Goal: Obtain resource: Download file/media

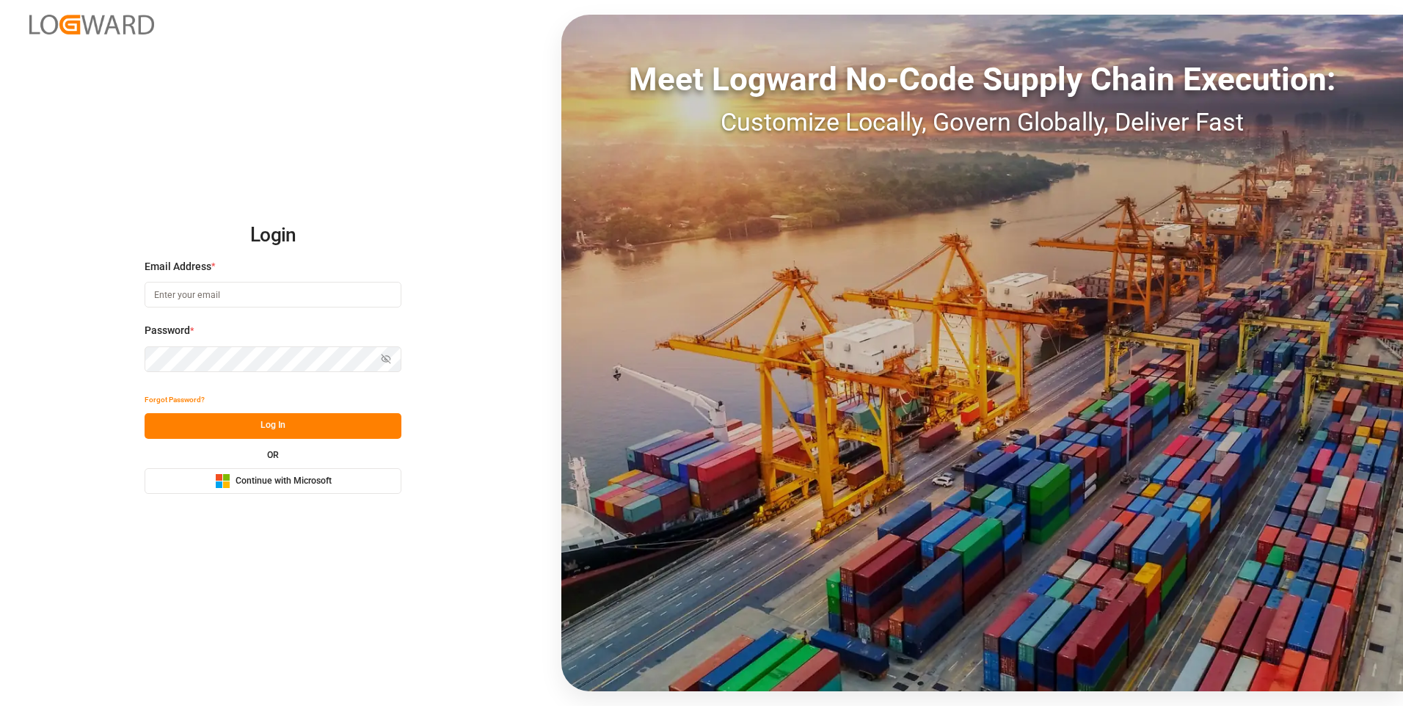
type input "[EMAIL_ADDRESS][DOMAIN_NAME]"
click at [269, 430] on button "Log In" at bounding box center [273, 426] width 257 height 26
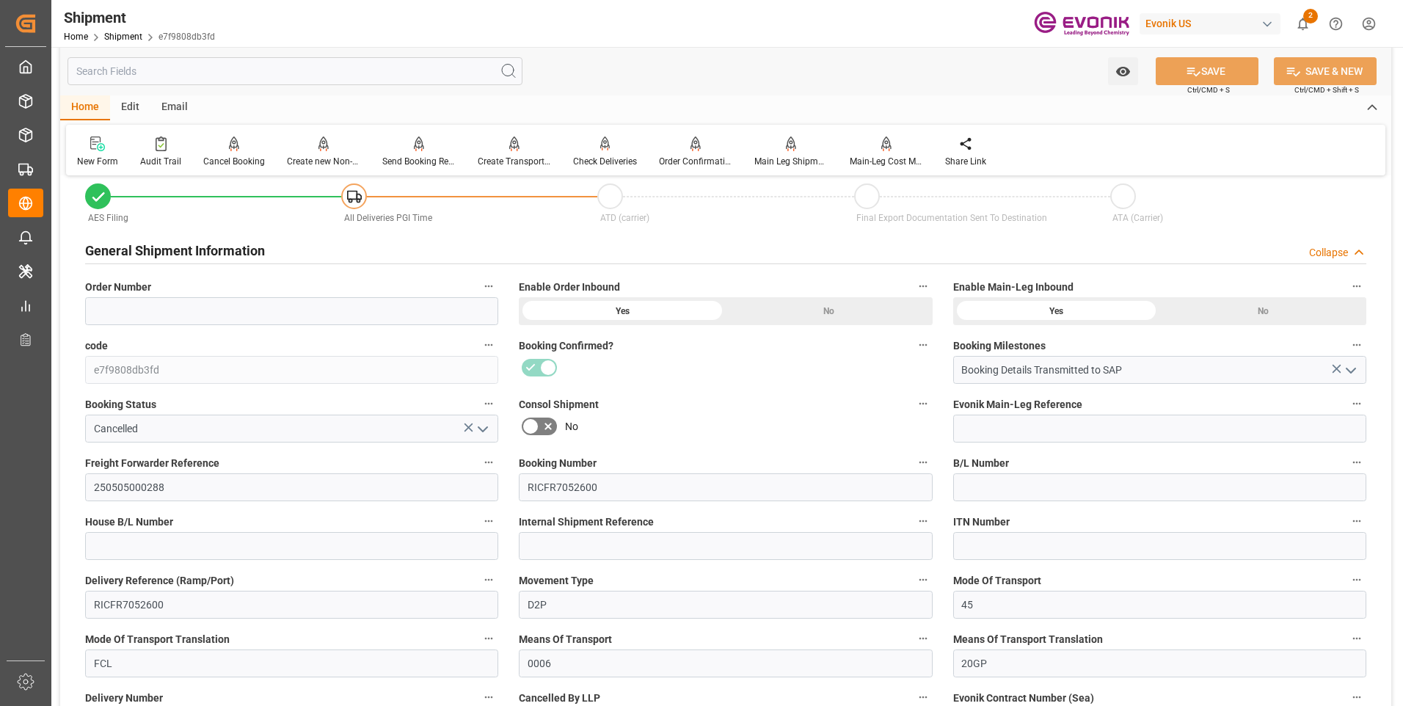
scroll to position [220, 0]
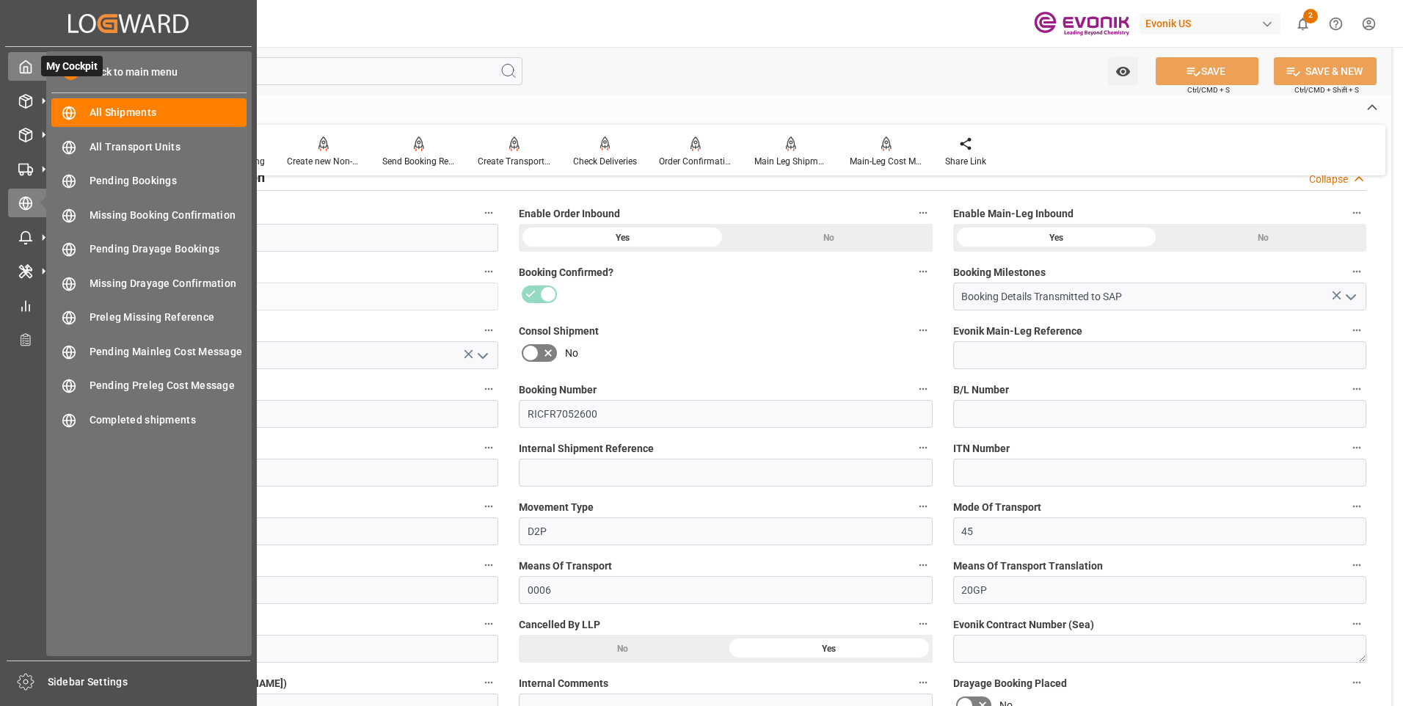
click at [26, 70] on icon at bounding box center [25, 66] width 15 height 15
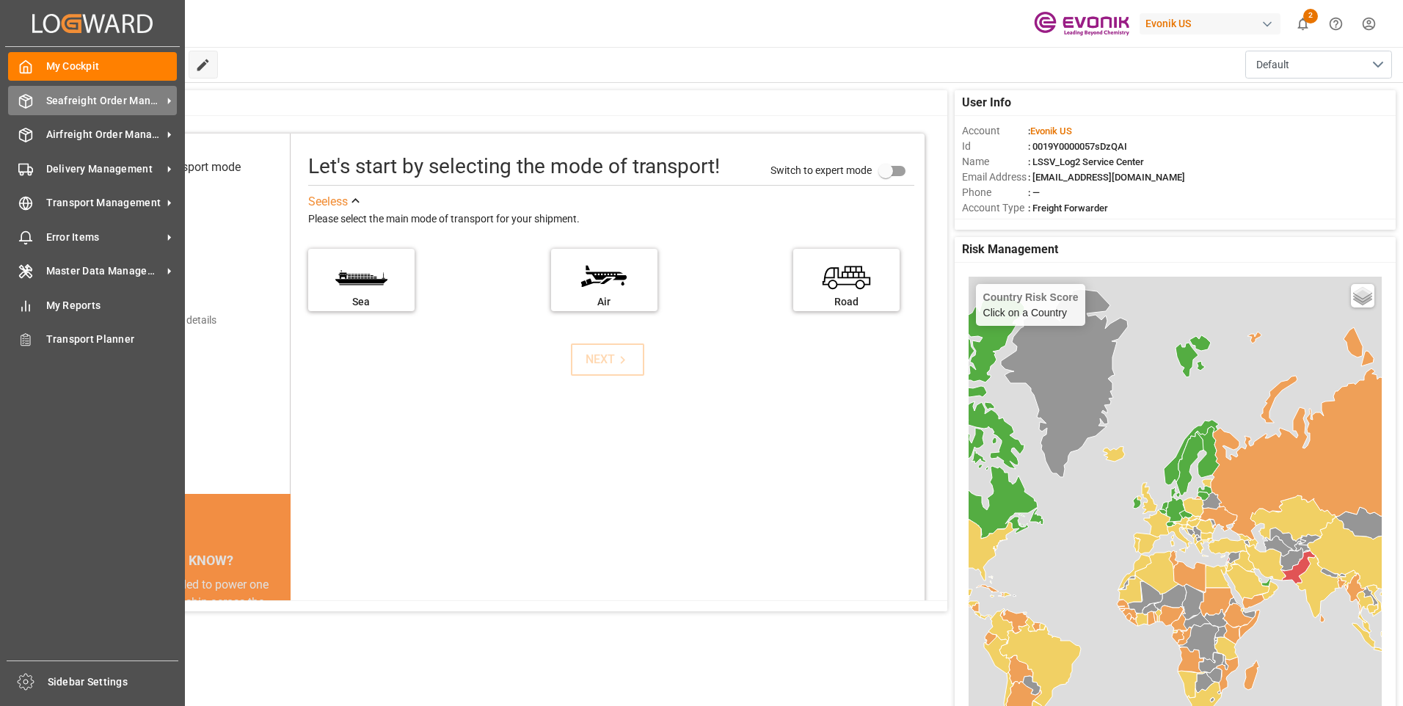
click at [26, 101] on icon at bounding box center [25, 101] width 15 height 15
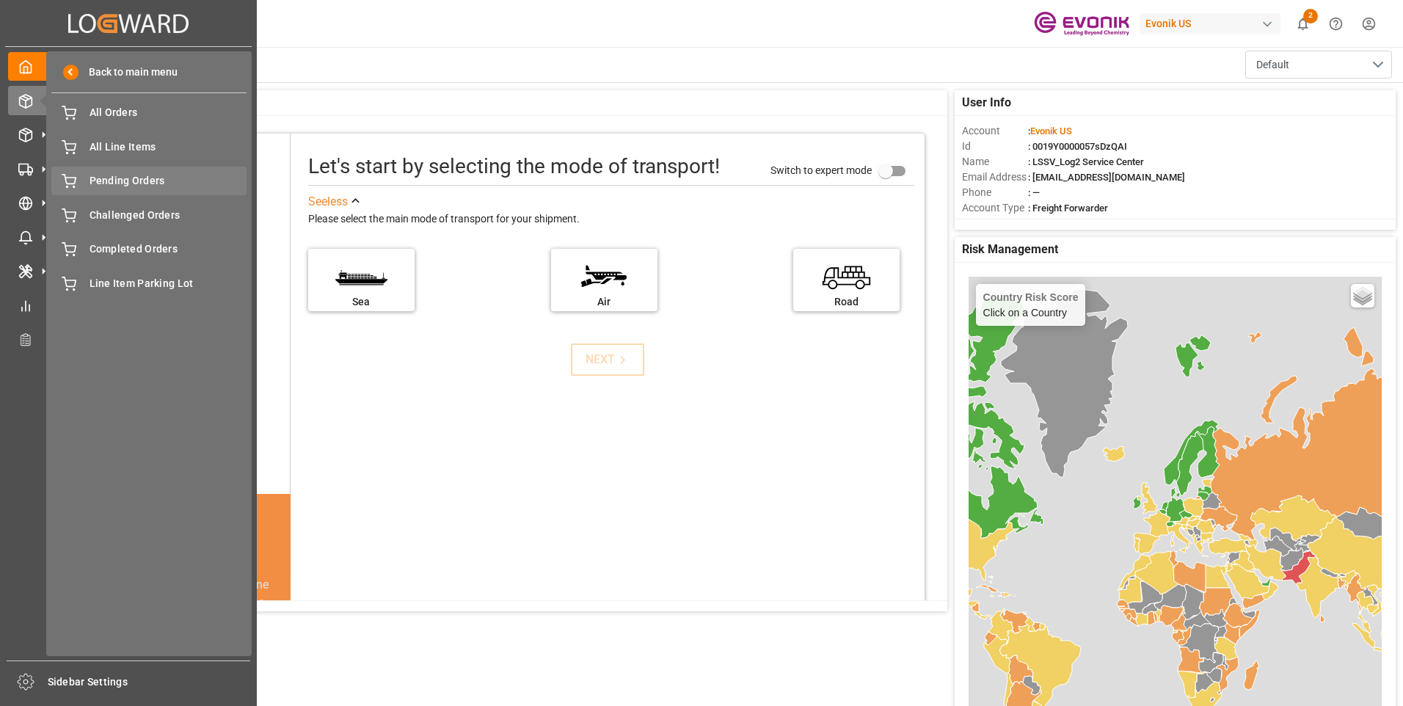
click at [103, 184] on span "Pending Orders" at bounding box center [169, 180] width 158 height 15
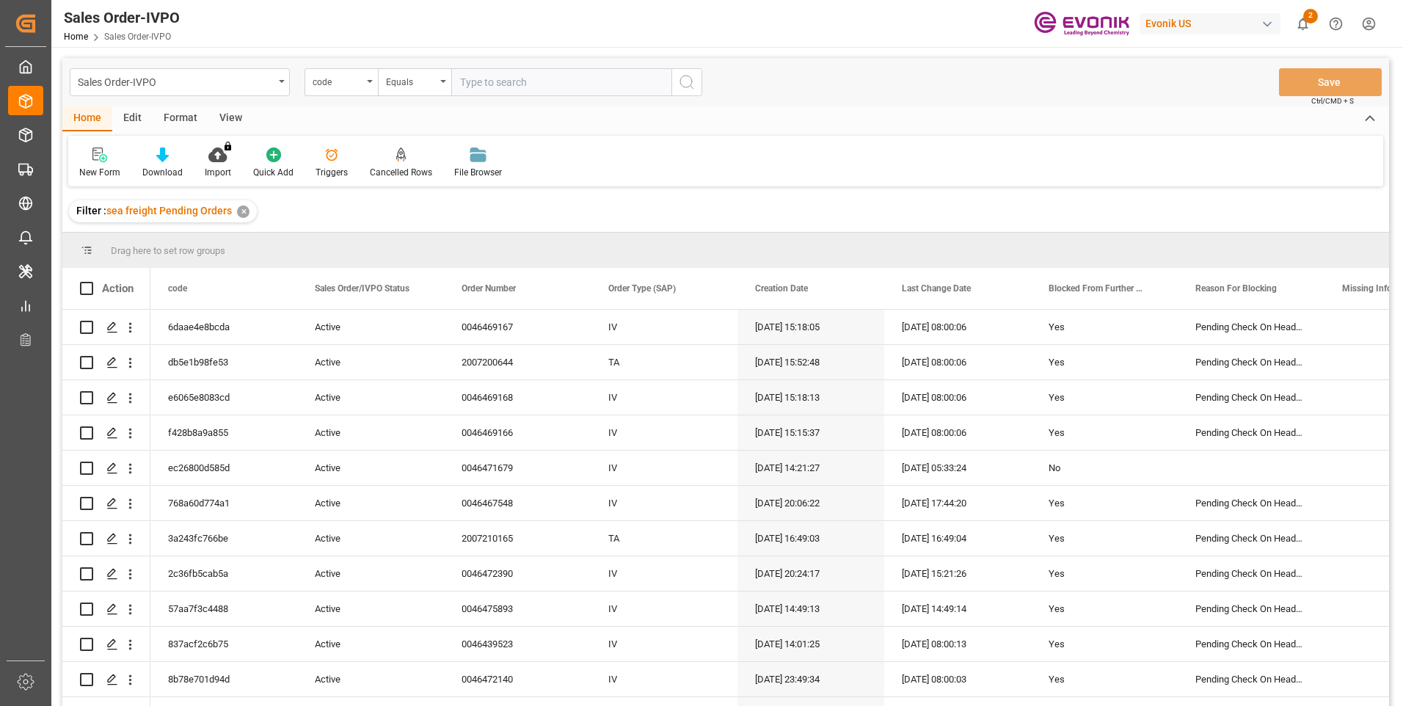
click at [223, 115] on div "View" at bounding box center [230, 118] width 45 height 25
click at [164, 153] on icon at bounding box center [166, 154] width 15 height 15
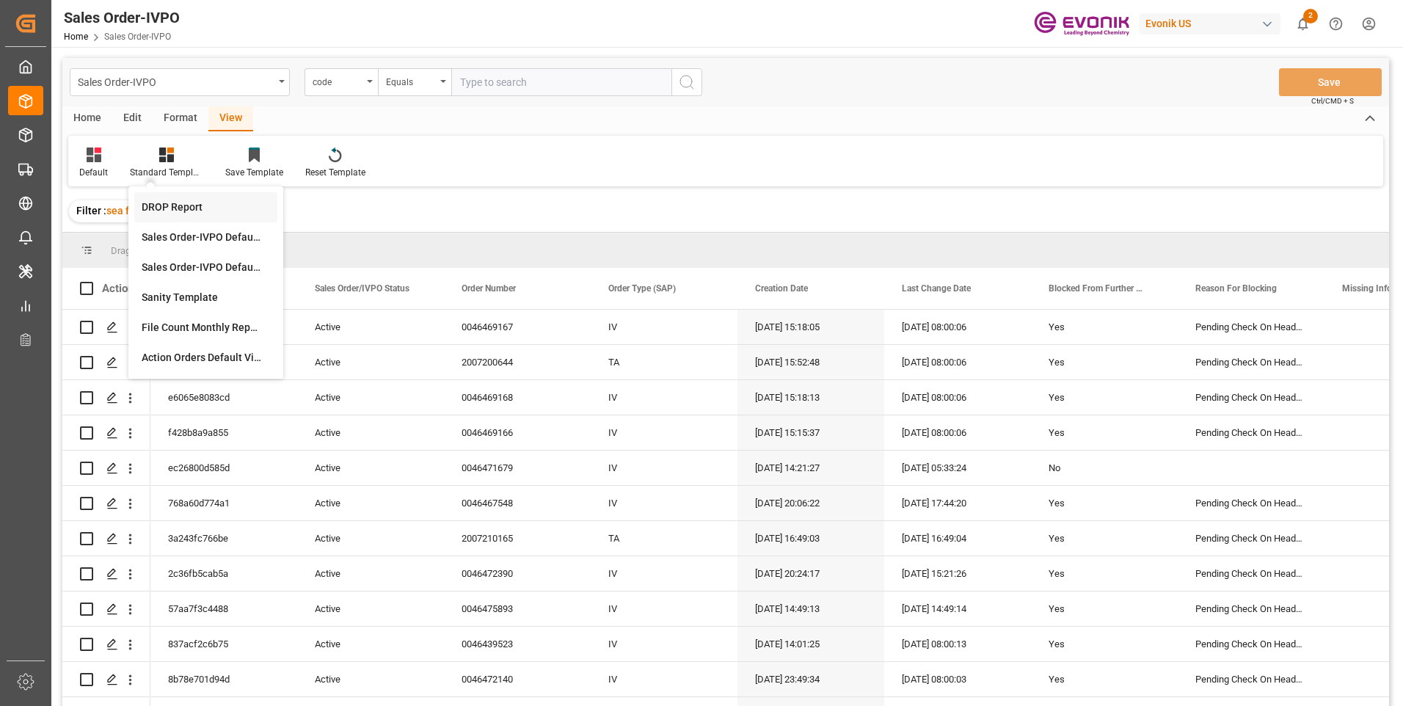
click at [176, 206] on div "DROP Report" at bounding box center [206, 207] width 128 height 15
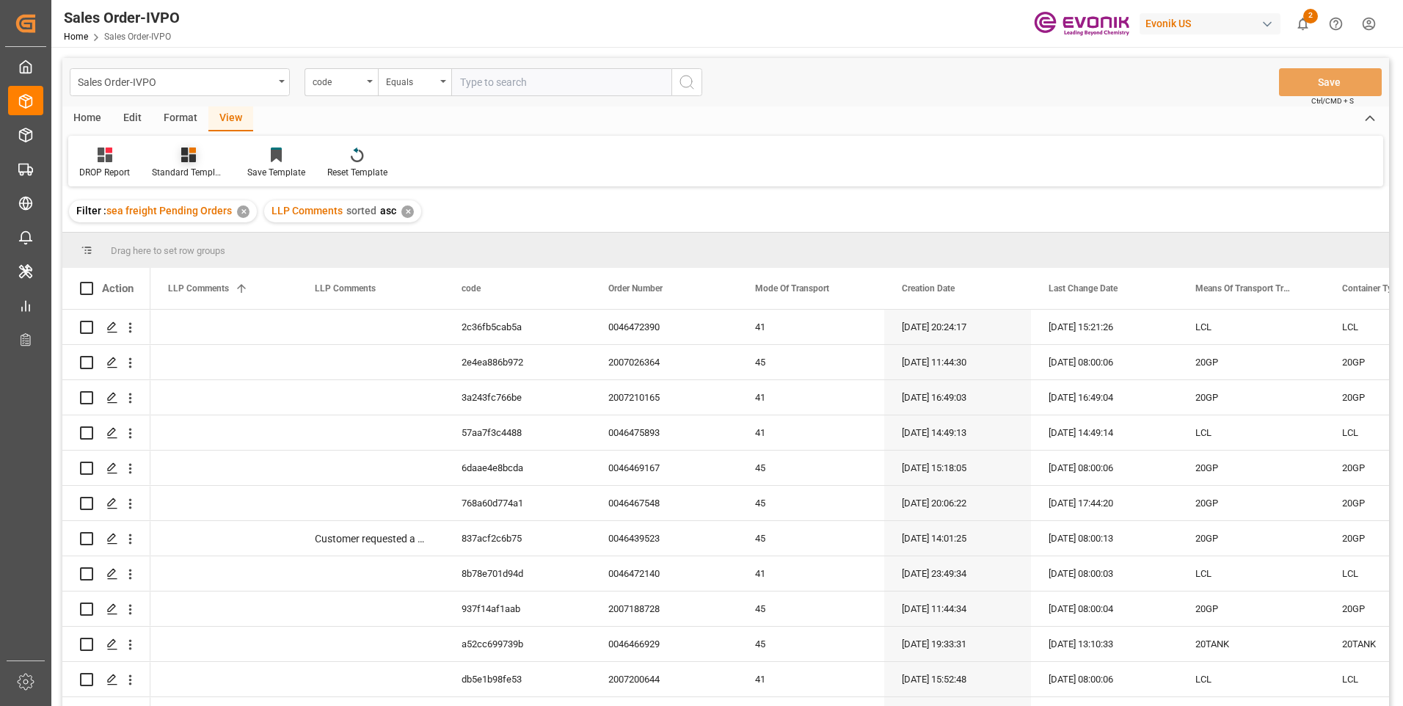
click at [193, 162] on icon at bounding box center [188, 154] width 15 height 15
click at [200, 211] on div "DROP Report" at bounding box center [228, 207] width 128 height 15
click at [83, 118] on div "Home" at bounding box center [87, 118] width 50 height 25
click at [162, 160] on icon at bounding box center [162, 154] width 12 height 15
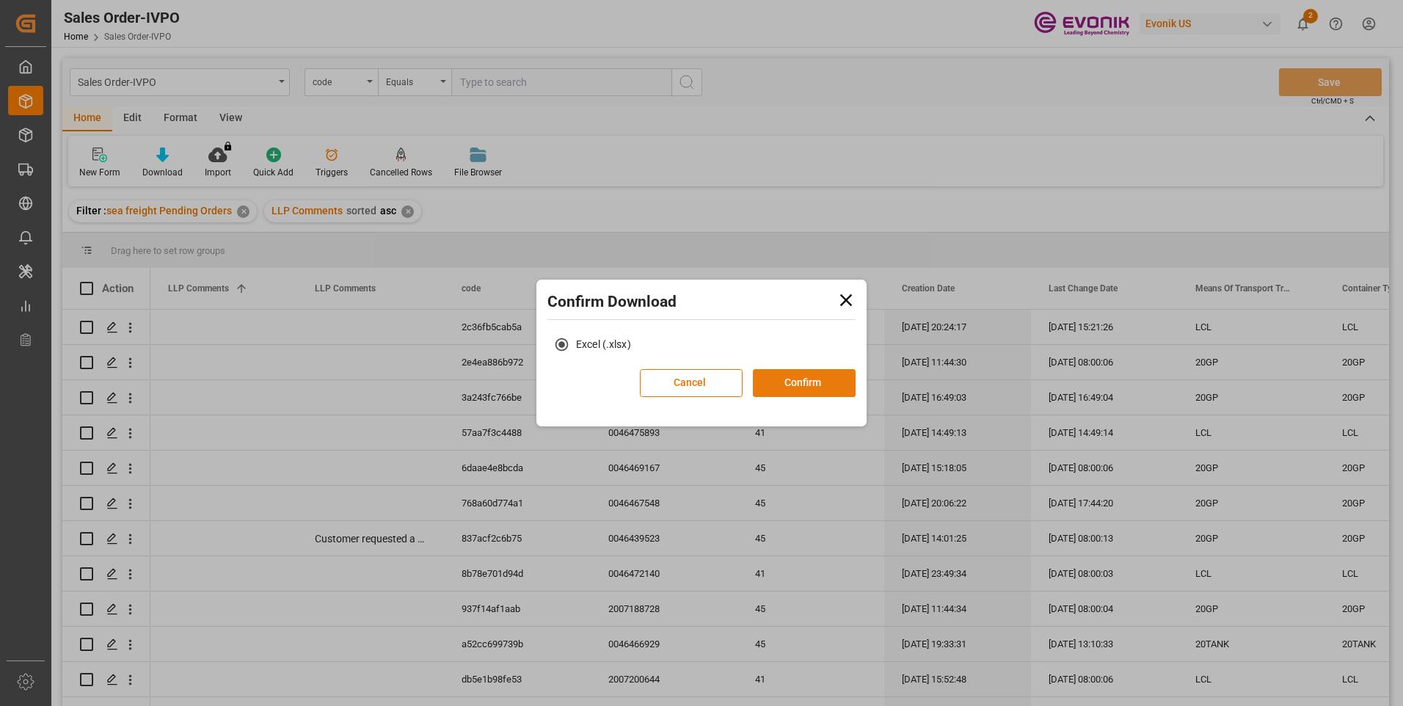
click at [826, 383] on button "Confirm" at bounding box center [804, 383] width 103 height 28
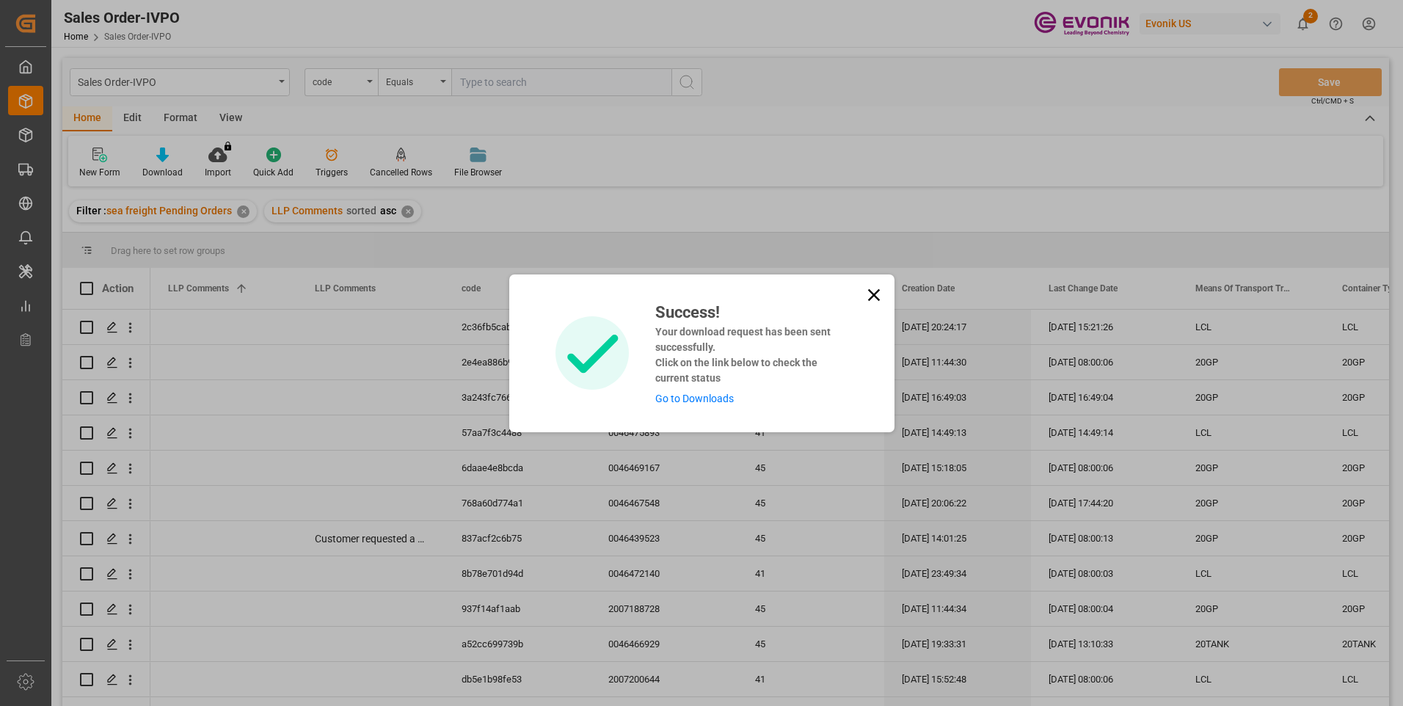
click at [723, 396] on link "Go to Downloads" at bounding box center [694, 399] width 79 height 12
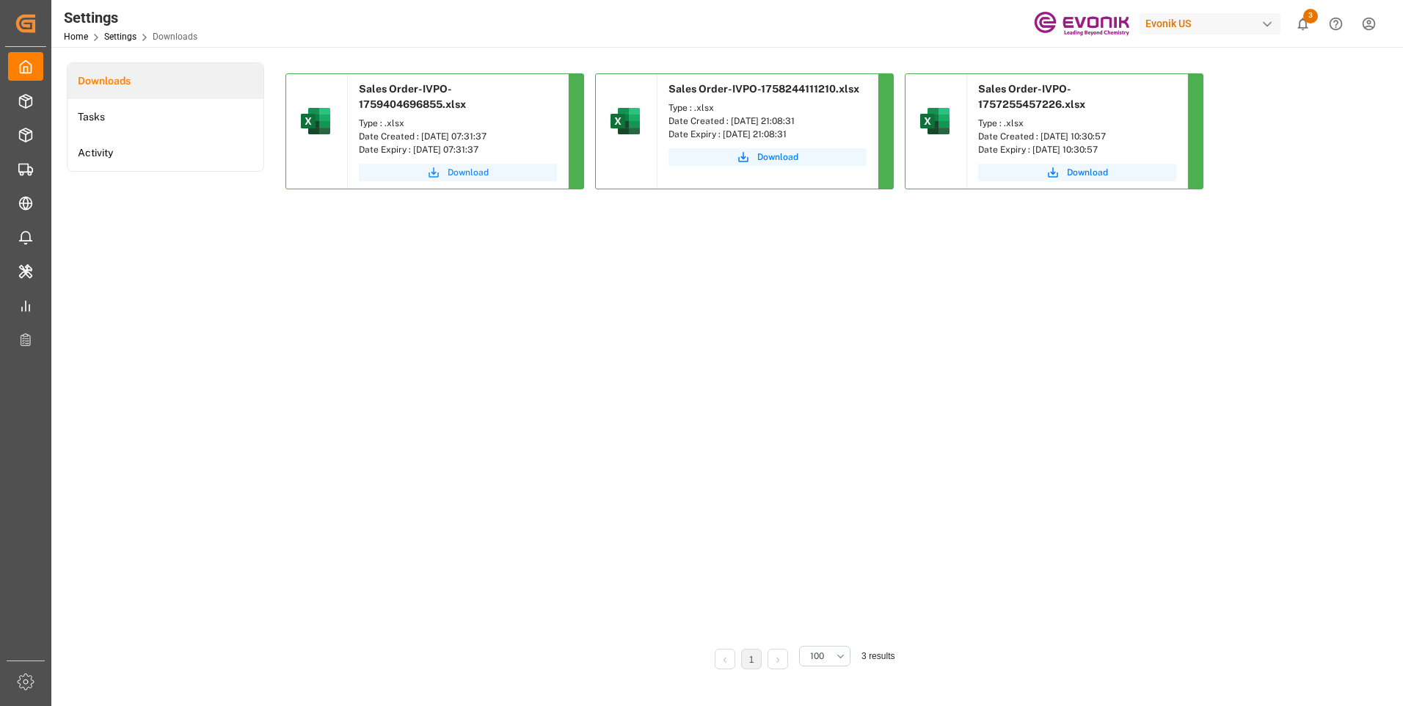
click at [445, 171] on button "Download" at bounding box center [458, 173] width 198 height 18
click at [1369, 29] on html "Created by potrace 1.15, written by [PERSON_NAME] [DATE]-[DATE] Created by potr…" at bounding box center [701, 353] width 1403 height 706
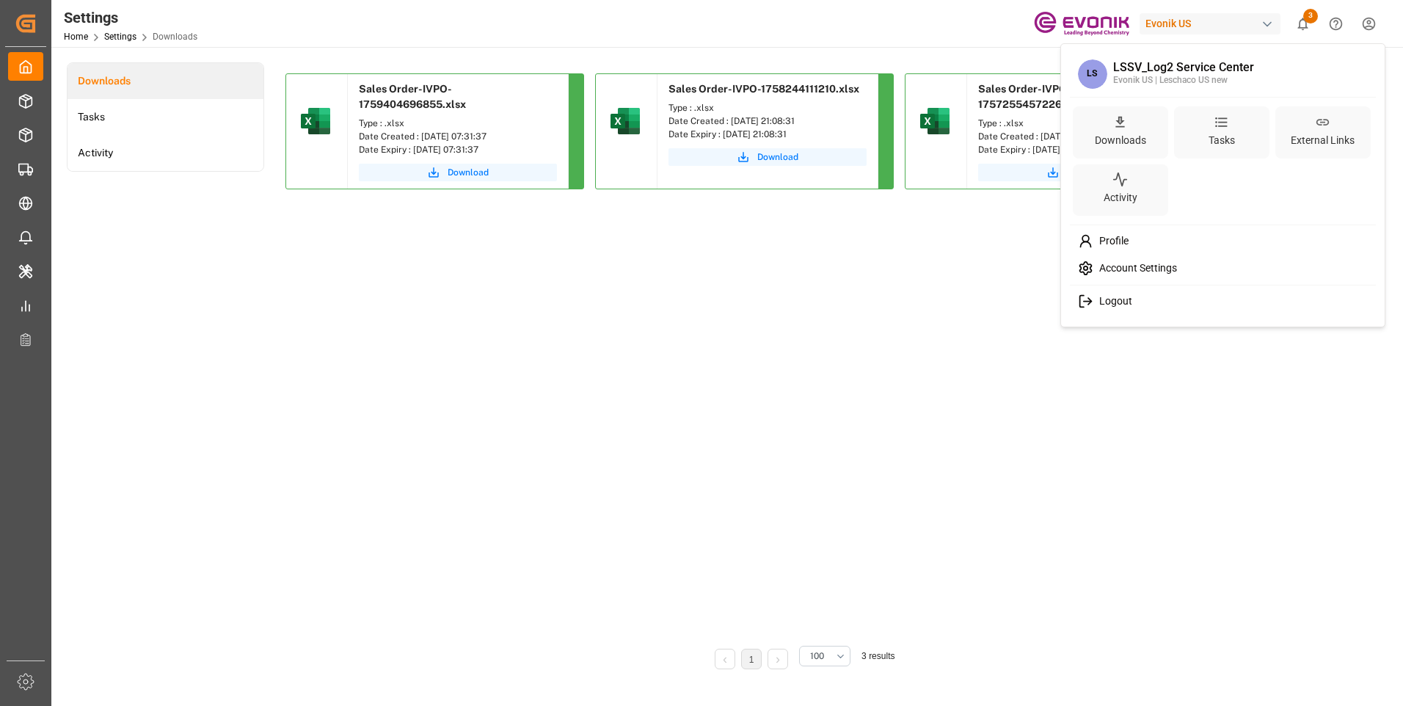
drag, startPoint x: 1115, startPoint y: 300, endPoint x: 1133, endPoint y: 284, distance: 24.4
click at [1114, 299] on span "Logout" at bounding box center [1112, 301] width 39 height 13
